Goal: Transaction & Acquisition: Purchase product/service

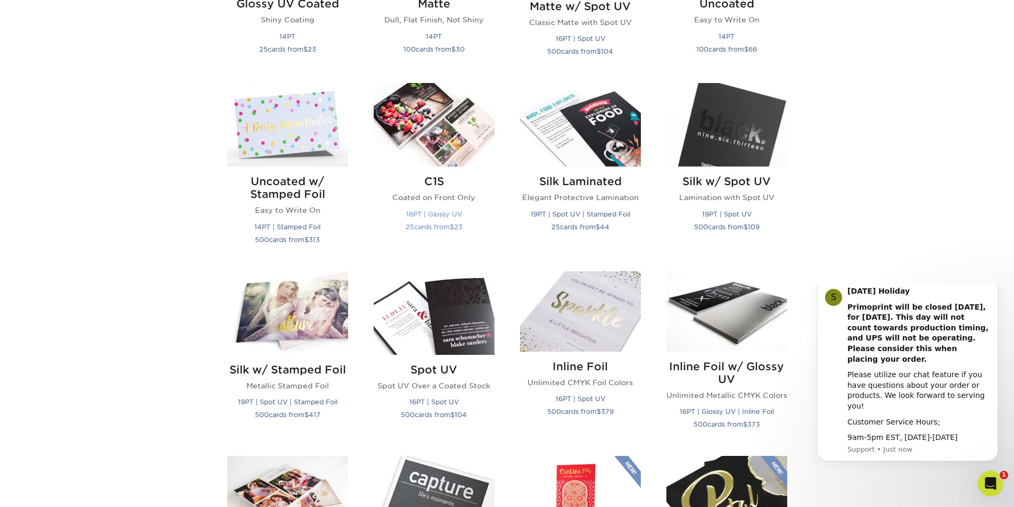
scroll to position [639, 0]
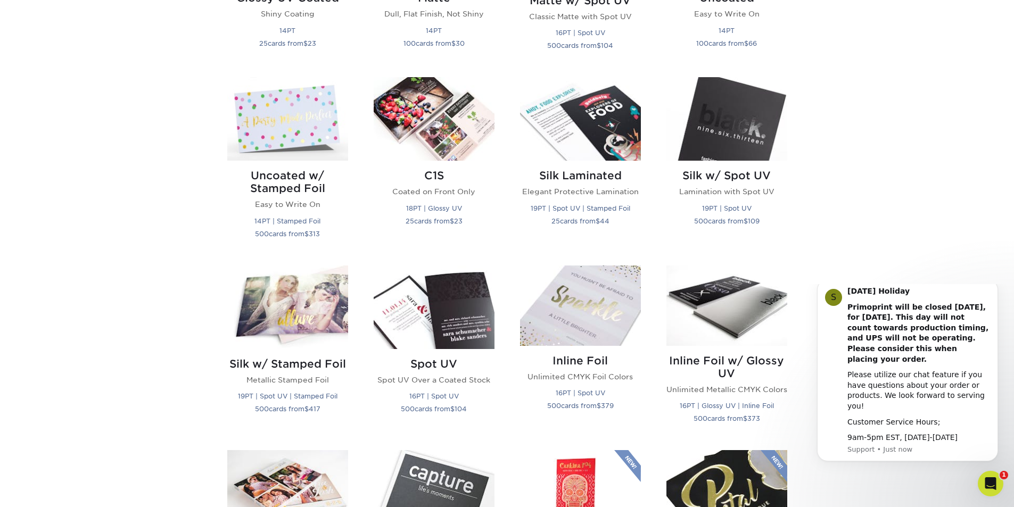
click at [915, 246] on div "Get started below by choosing your paper, finish, and features: Filtered Matche…" at bounding box center [507, 488] width 1014 height 1463
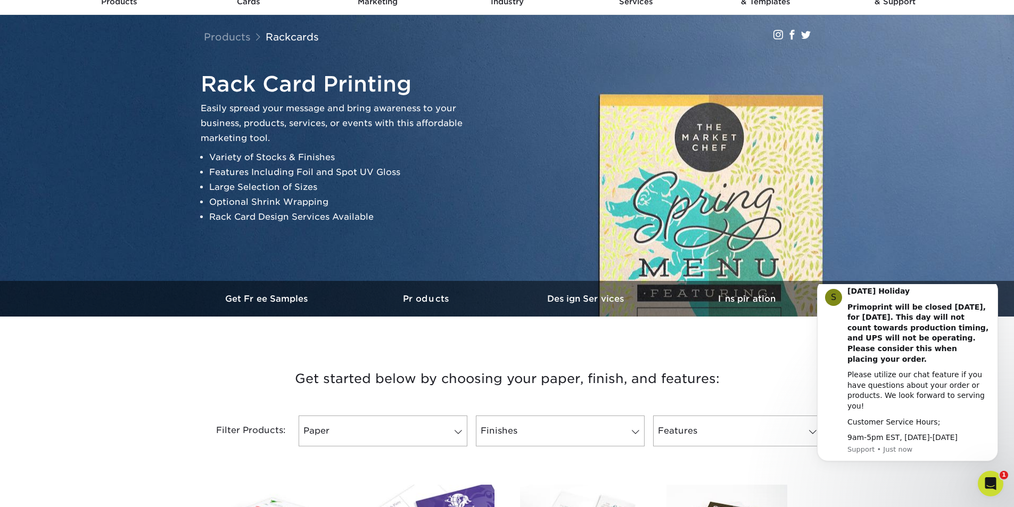
scroll to position [0, 0]
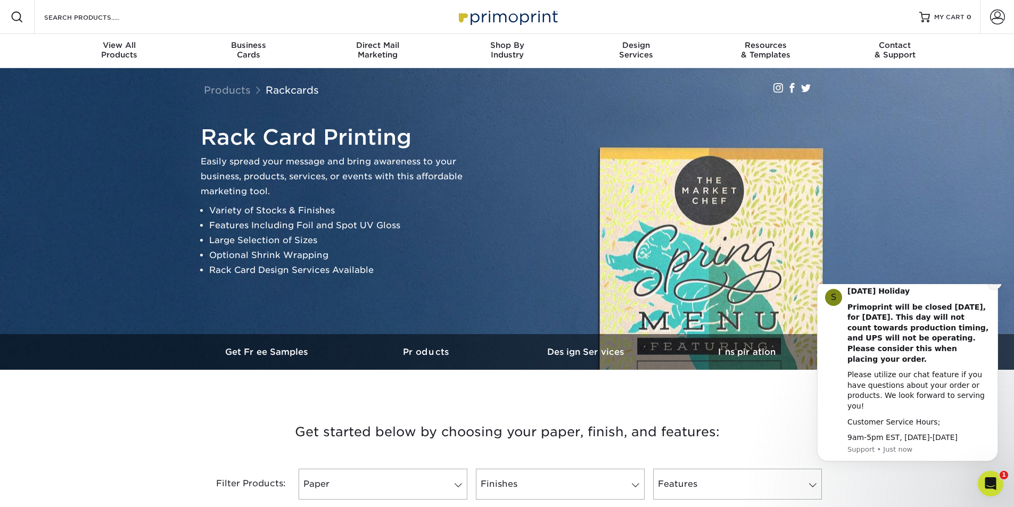
click at [993, 286] on icon "Dismiss notification" at bounding box center [995, 283] width 6 height 6
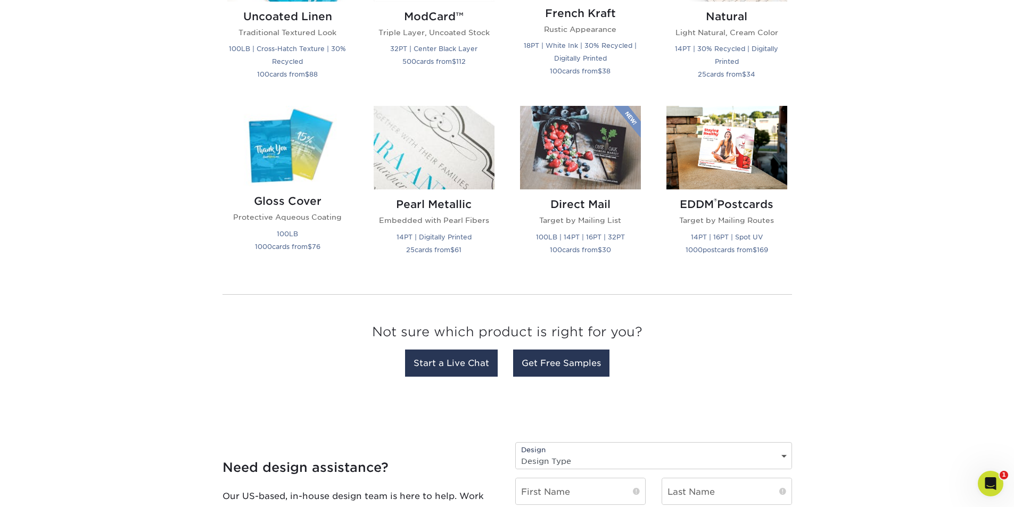
scroll to position [1384, 0]
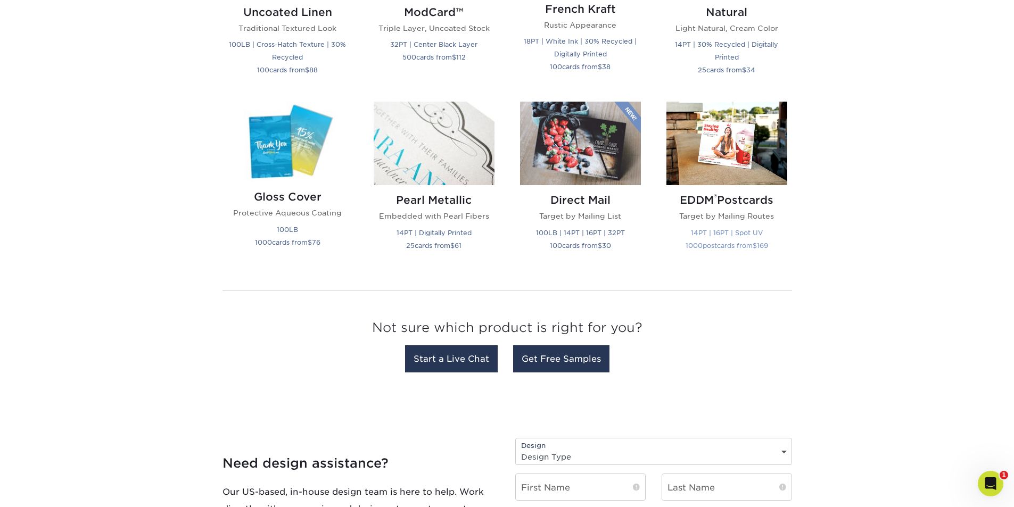
click at [741, 150] on img at bounding box center [726, 144] width 121 height 84
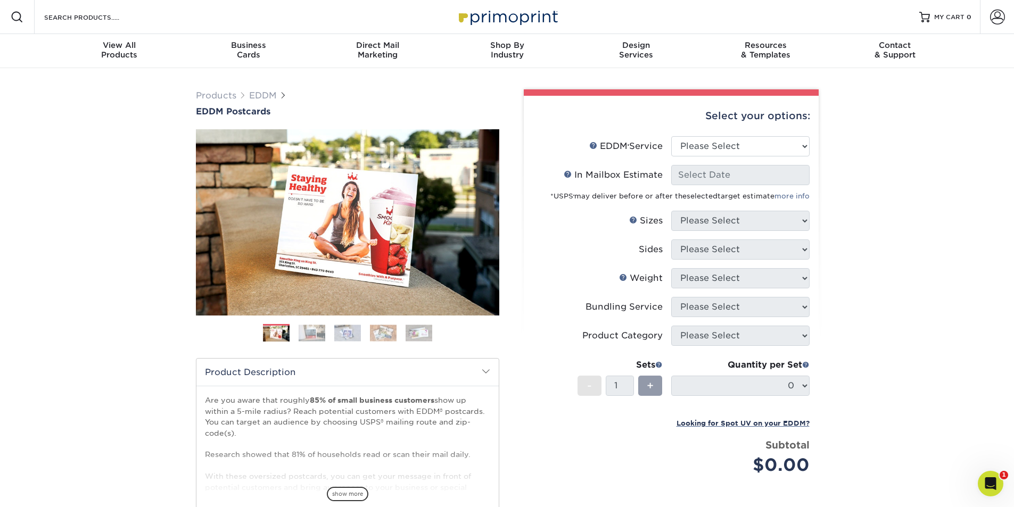
click at [344, 326] on img at bounding box center [347, 333] width 27 height 16
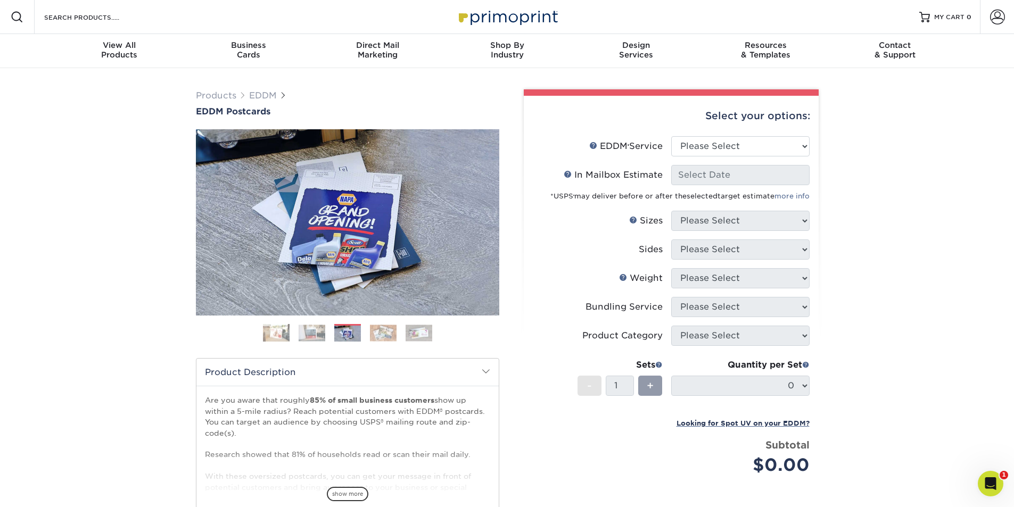
click at [372, 331] on img at bounding box center [383, 333] width 27 height 16
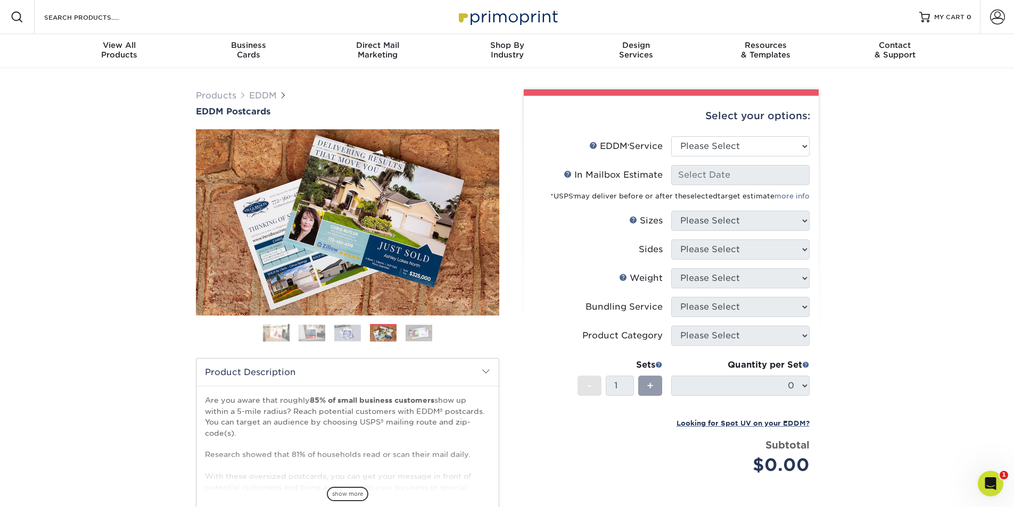
click at [430, 340] on img at bounding box center [419, 333] width 27 height 16
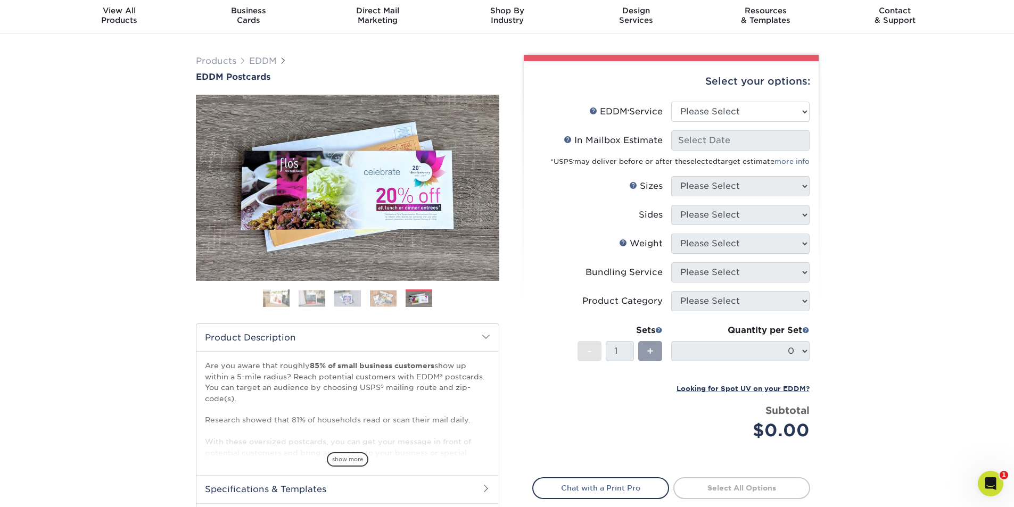
scroll to position [53, 0]
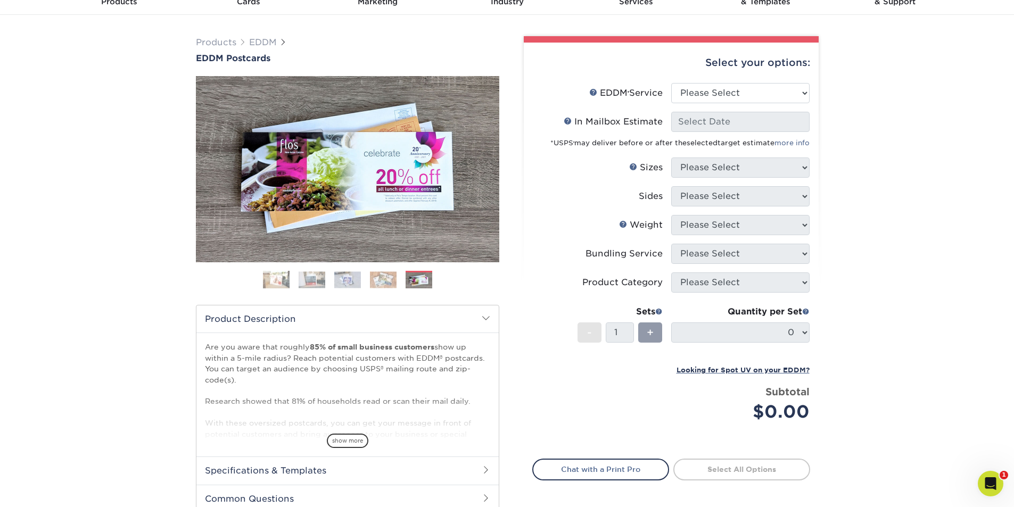
click at [276, 281] on img at bounding box center [276, 279] width 27 height 19
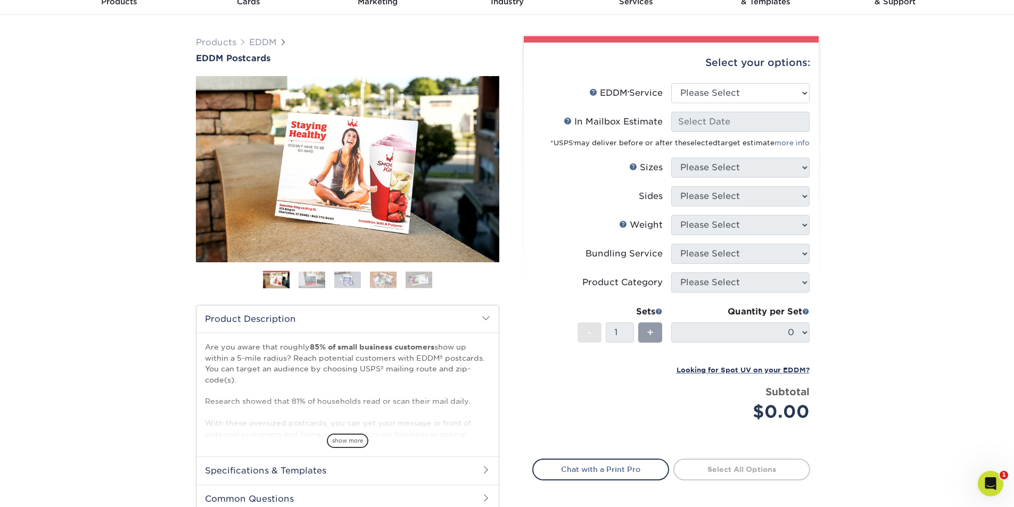
click at [324, 279] on img at bounding box center [312, 279] width 27 height 16
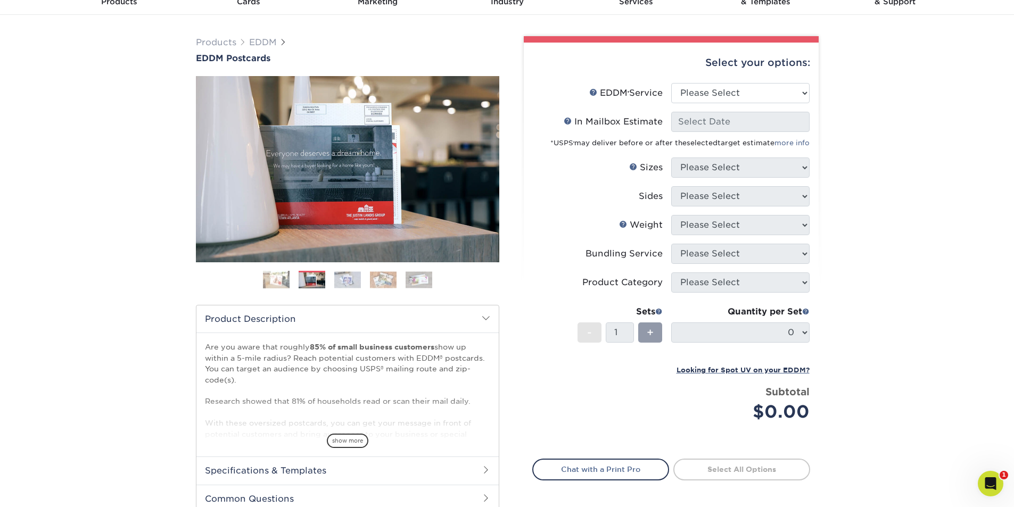
click at [342, 280] on img at bounding box center [347, 279] width 27 height 16
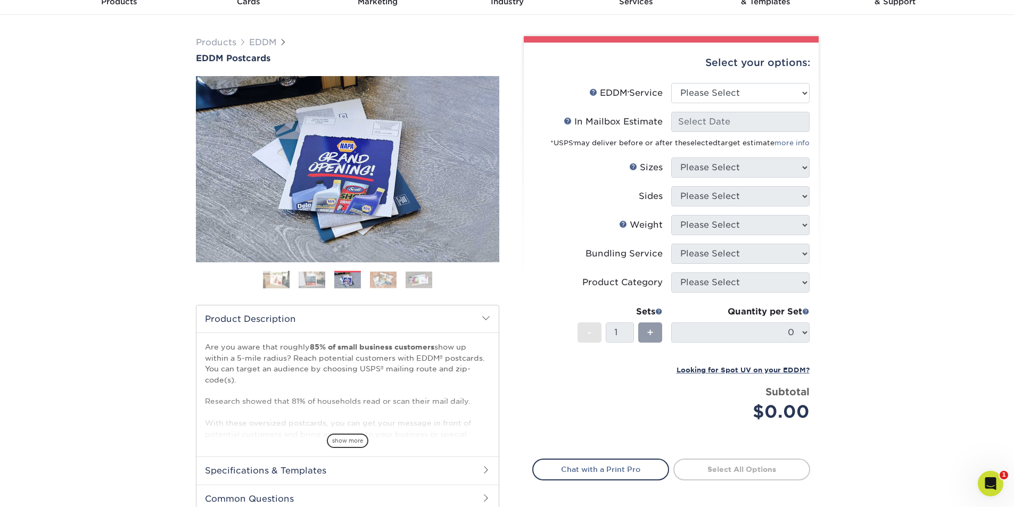
click at [375, 280] on img at bounding box center [383, 279] width 27 height 16
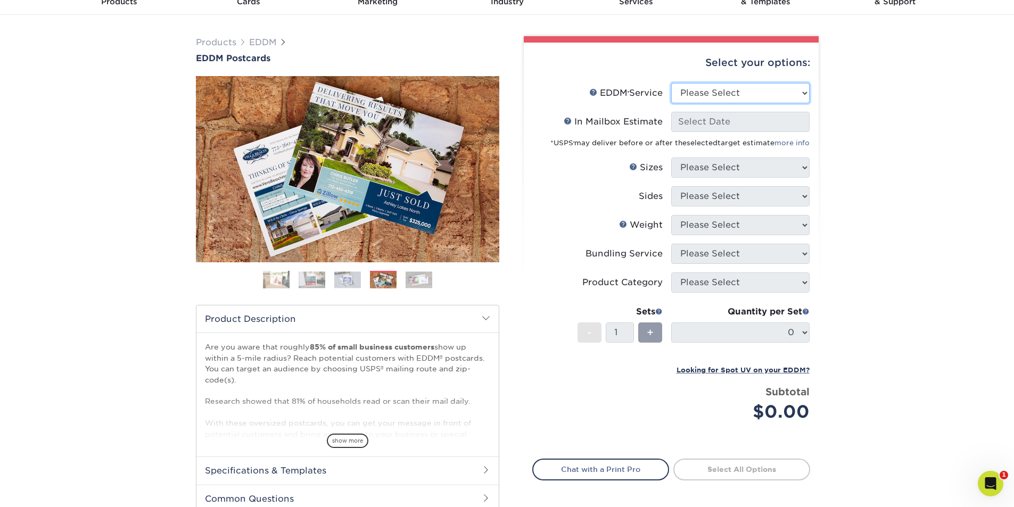
click at [698, 87] on select "Please Select Full Service Print Only" at bounding box center [740, 93] width 138 height 20
select select "full_service"
click at [671, 83] on select "Please Select Full Service Print Only" at bounding box center [740, 93] width 138 height 20
select select "-1"
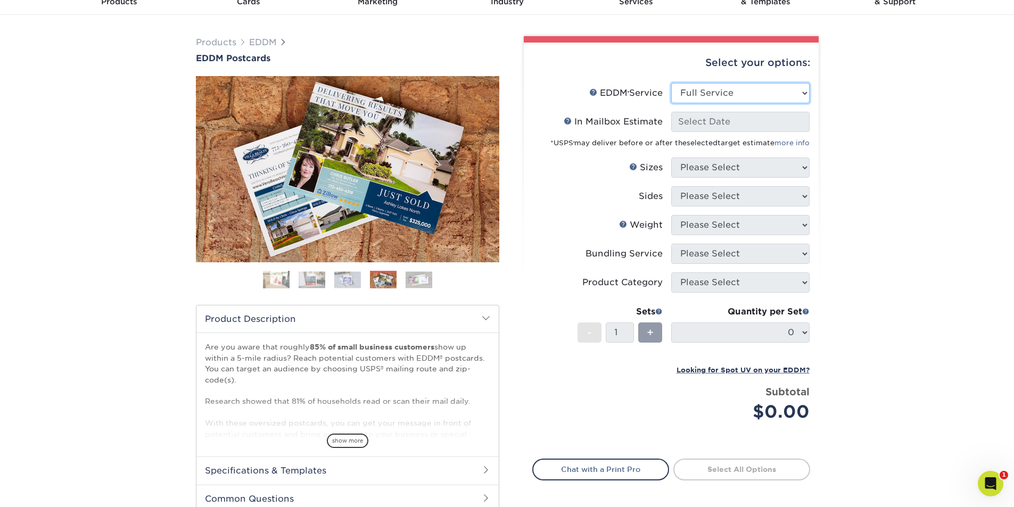
select select "-1"
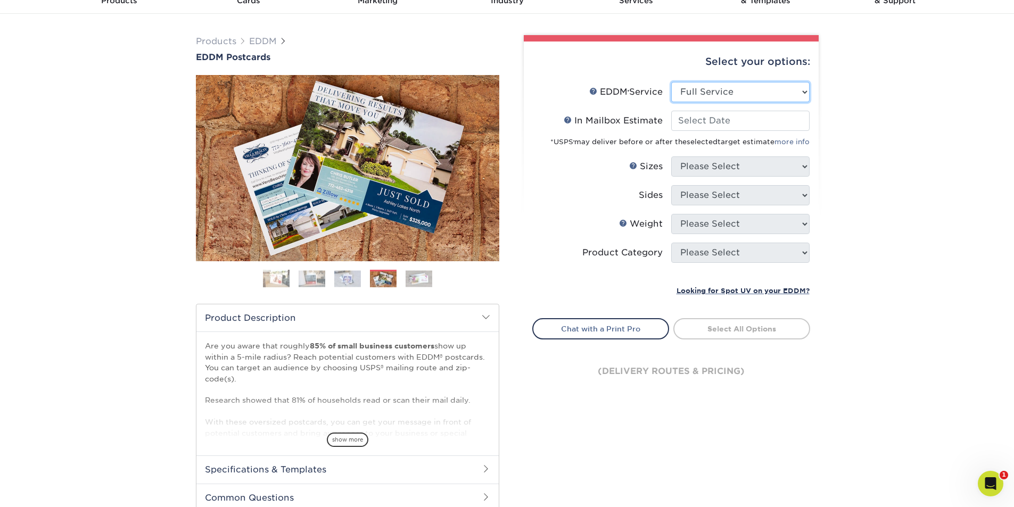
scroll to position [0, 0]
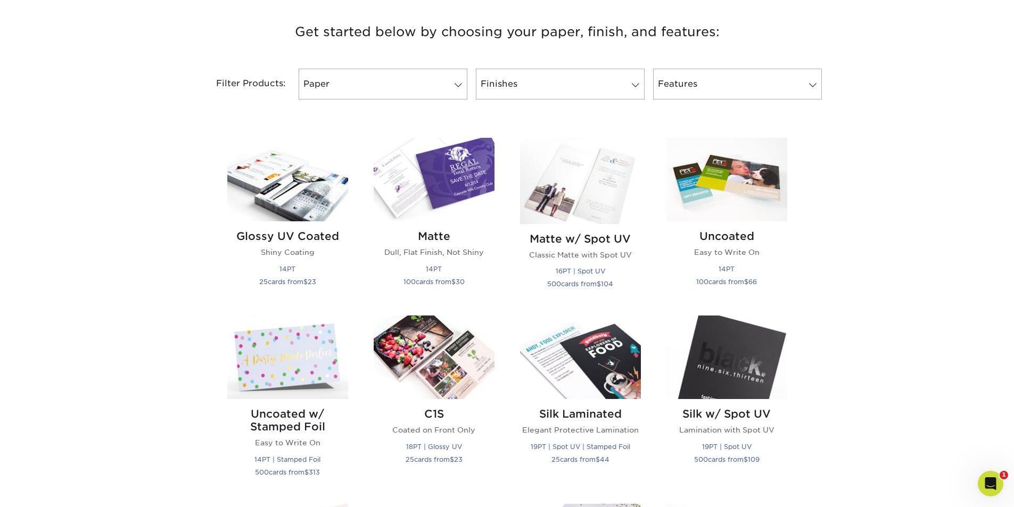
scroll to position [426, 0]
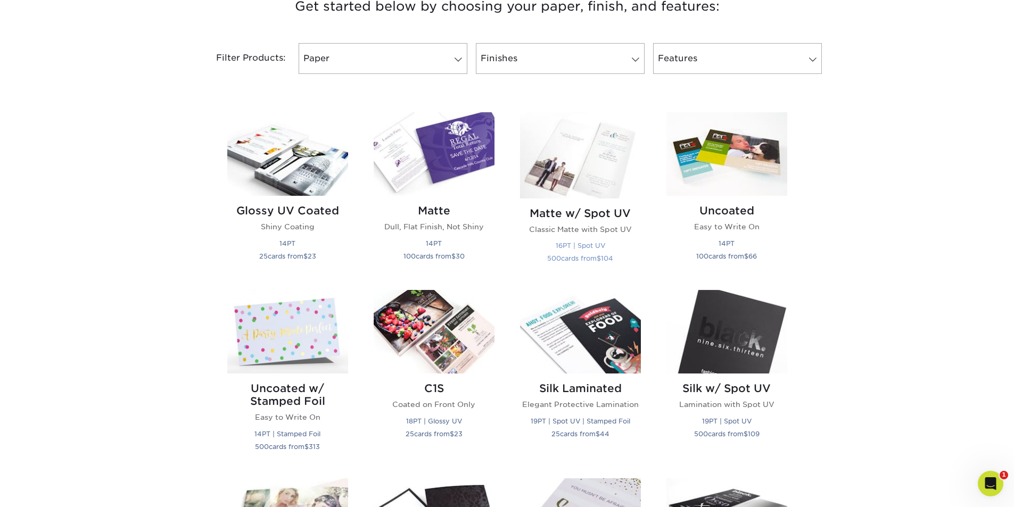
click at [575, 188] on img at bounding box center [580, 155] width 121 height 86
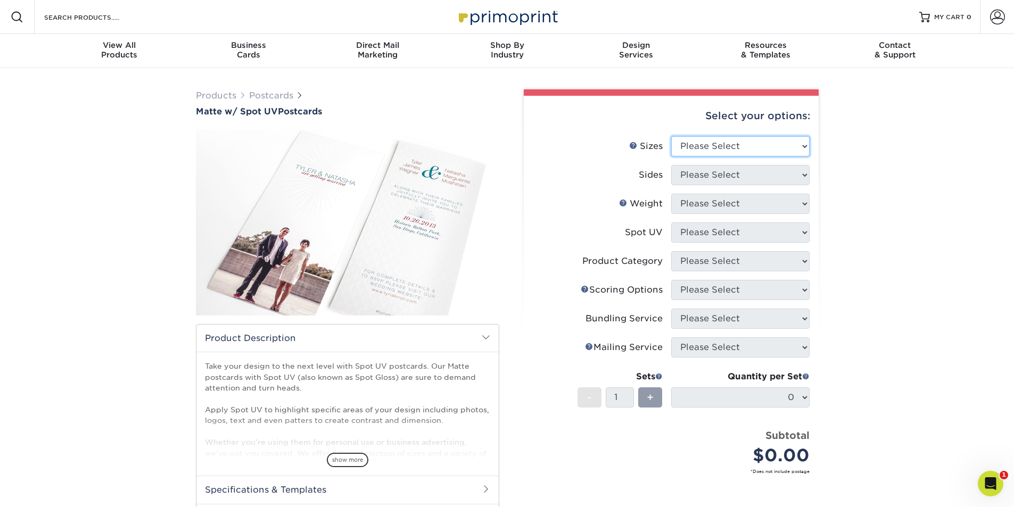
click at [720, 146] on select "Please Select 1.5" x 7" 2" x 6" 2" x 8" 2.12" x 5.5" 2.75" x 4.25" 2.75" x 8.5"…" at bounding box center [740, 146] width 138 height 20
select select "4.25x9.00"
click at [671, 136] on select "Please Select 1.5" x 7" 2" x 6" 2" x 8" 2.12" x 5.5" 2.75" x 4.25" 2.75" x 8.5"…" at bounding box center [740, 146] width 138 height 20
click at [724, 180] on select "Please Select Print Both Sides Print Front Only" at bounding box center [740, 175] width 138 height 20
select select "13abbda7-1d64-4f25-8bb2-c179b224825d"
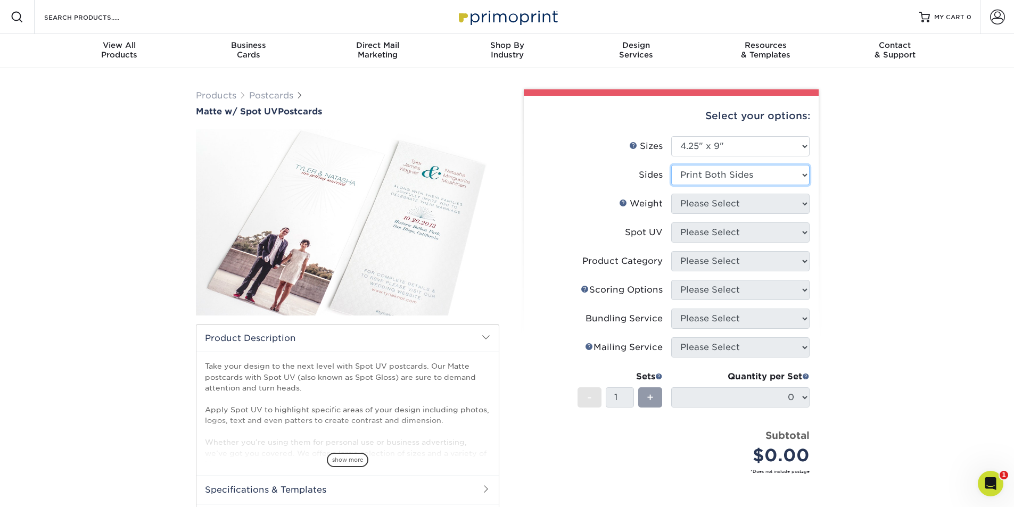
click at [671, 165] on select "Please Select Print Both Sides Print Front Only" at bounding box center [740, 175] width 138 height 20
click at [724, 202] on select "Please Select 16PT" at bounding box center [740, 204] width 138 height 20
select select "16PT"
click at [671, 194] on select "Please Select 16PT" at bounding box center [740, 204] width 138 height 20
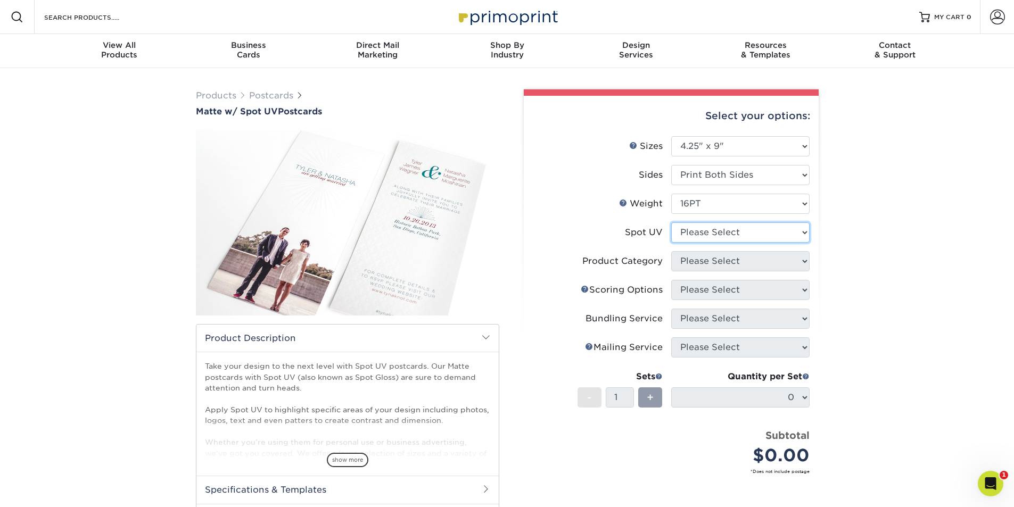
click at [730, 233] on select "Please Select Front and Back (Both Sides) Front Only Back Only" at bounding box center [740, 232] width 138 height 20
select select "0"
click at [671, 222] on select "Please Select Front and Back (Both Sides) Front Only Back Only" at bounding box center [740, 232] width 138 height 20
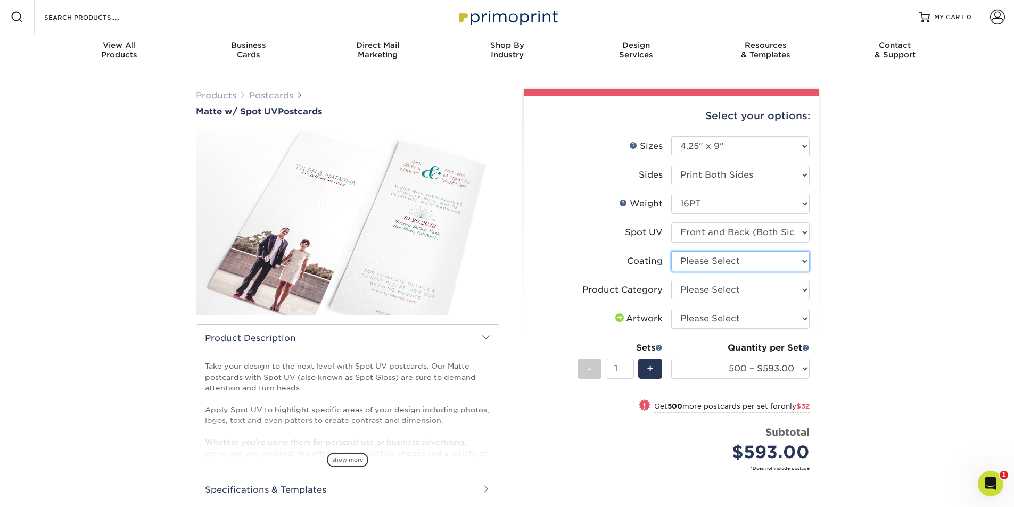
click at [742, 266] on select at bounding box center [740, 261] width 138 height 20
select select "121bb7b5-3b4d-429f-bd8d-bbf80e953313"
click at [671, 251] on select at bounding box center [740, 261] width 138 height 20
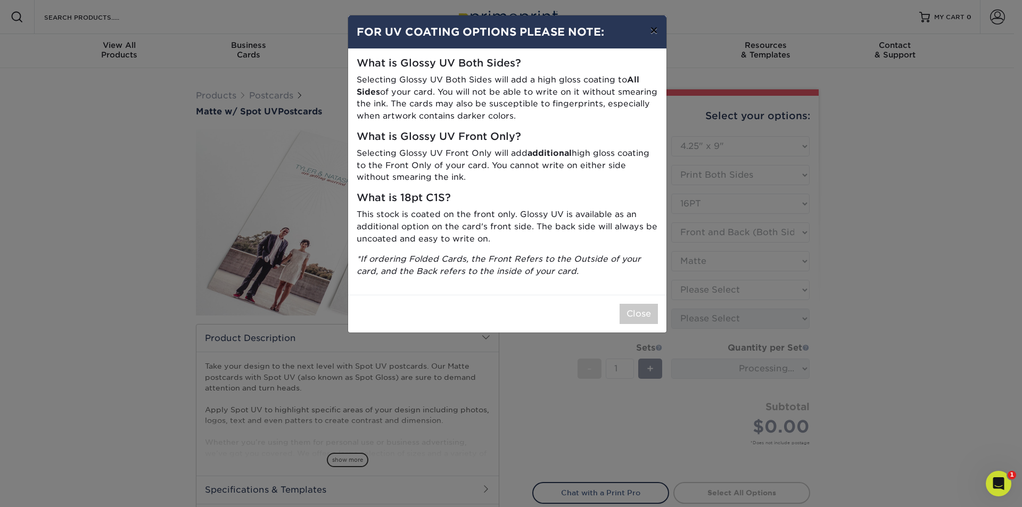
click at [658, 26] on button "×" at bounding box center [653, 30] width 24 height 30
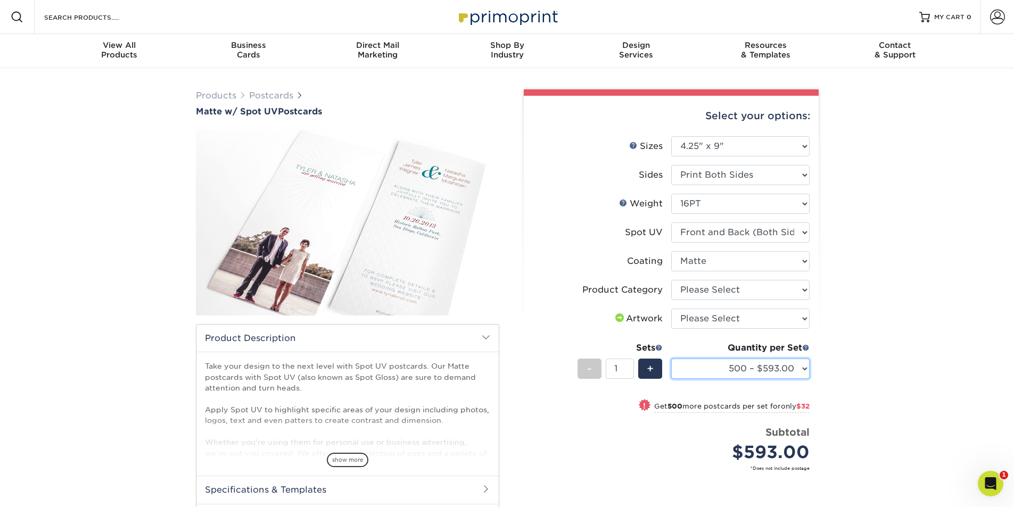
click at [755, 372] on select "500 – $593.00 1000 – $625.00 2500 – $919.00 5000 – $1268.00 10000 – $2437.00 15…" at bounding box center [740, 369] width 138 height 20
click at [862, 390] on div "Products Postcards Matte w/ Spot UV Postcards" at bounding box center [507, 350] width 1014 height 564
